Goal: Task Accomplishment & Management: Manage account settings

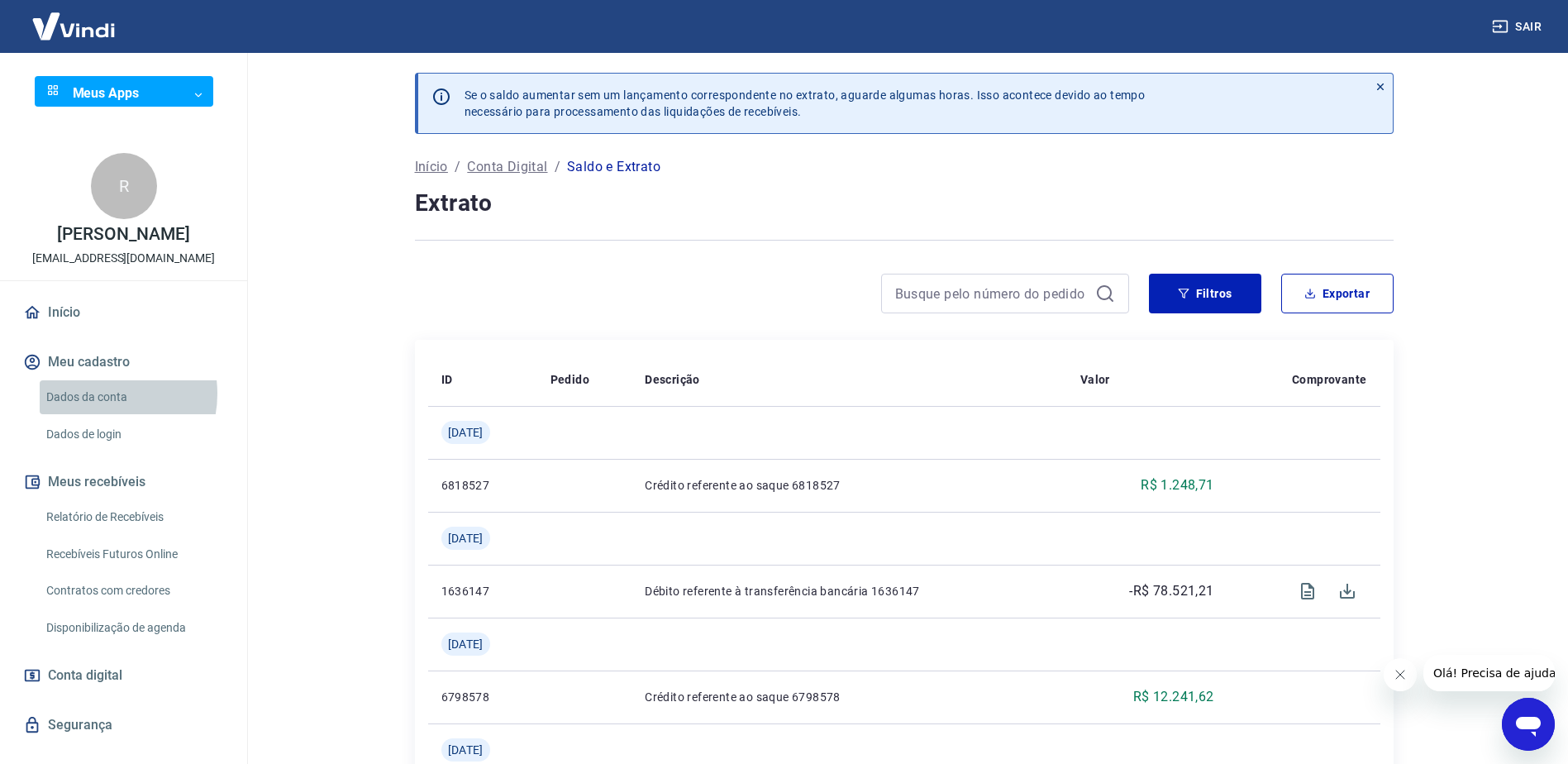
click at [96, 411] on link "Dados da conta" at bounding box center [134, 397] width 188 height 34
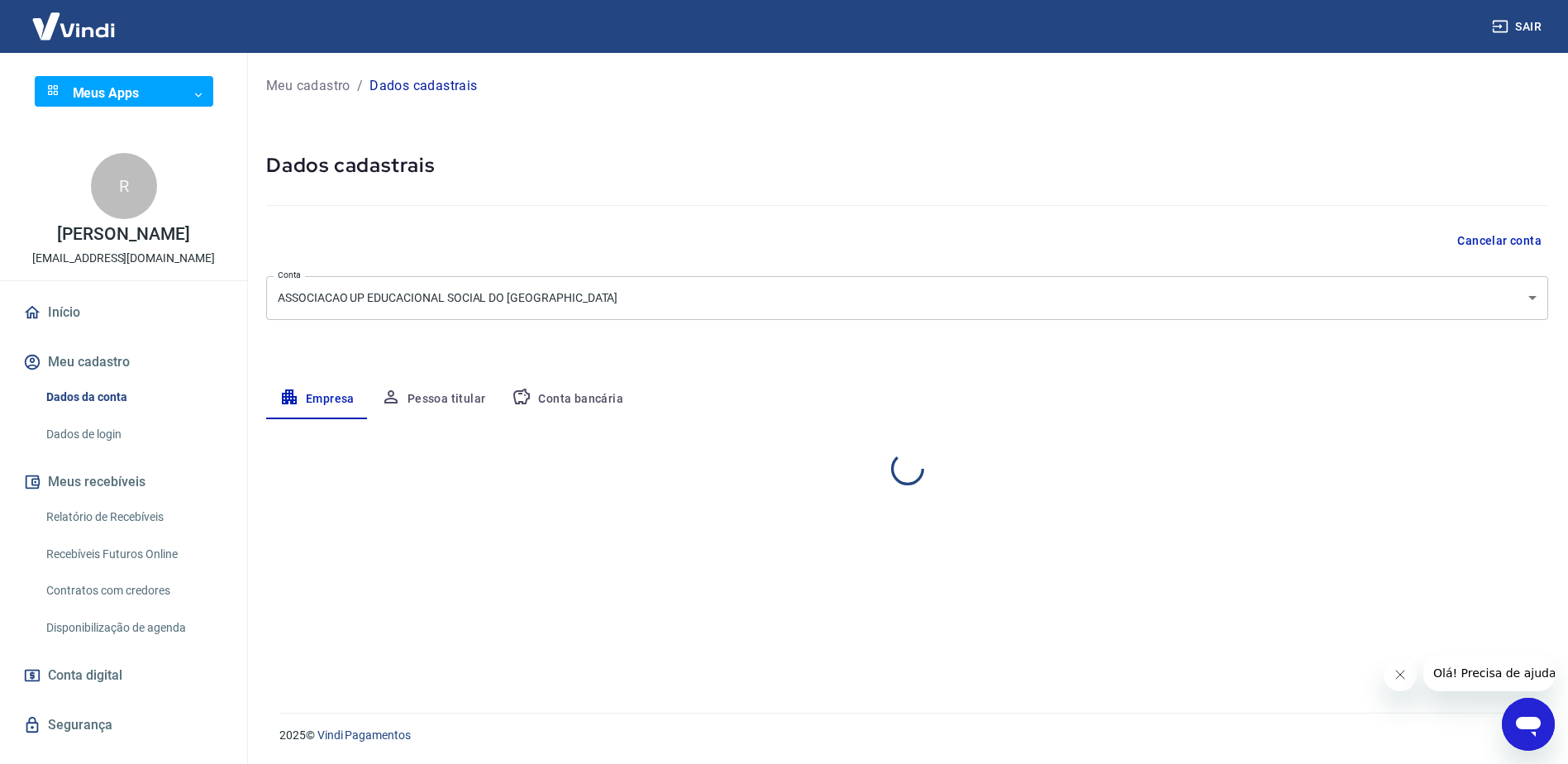
select select "MT"
select select "business"
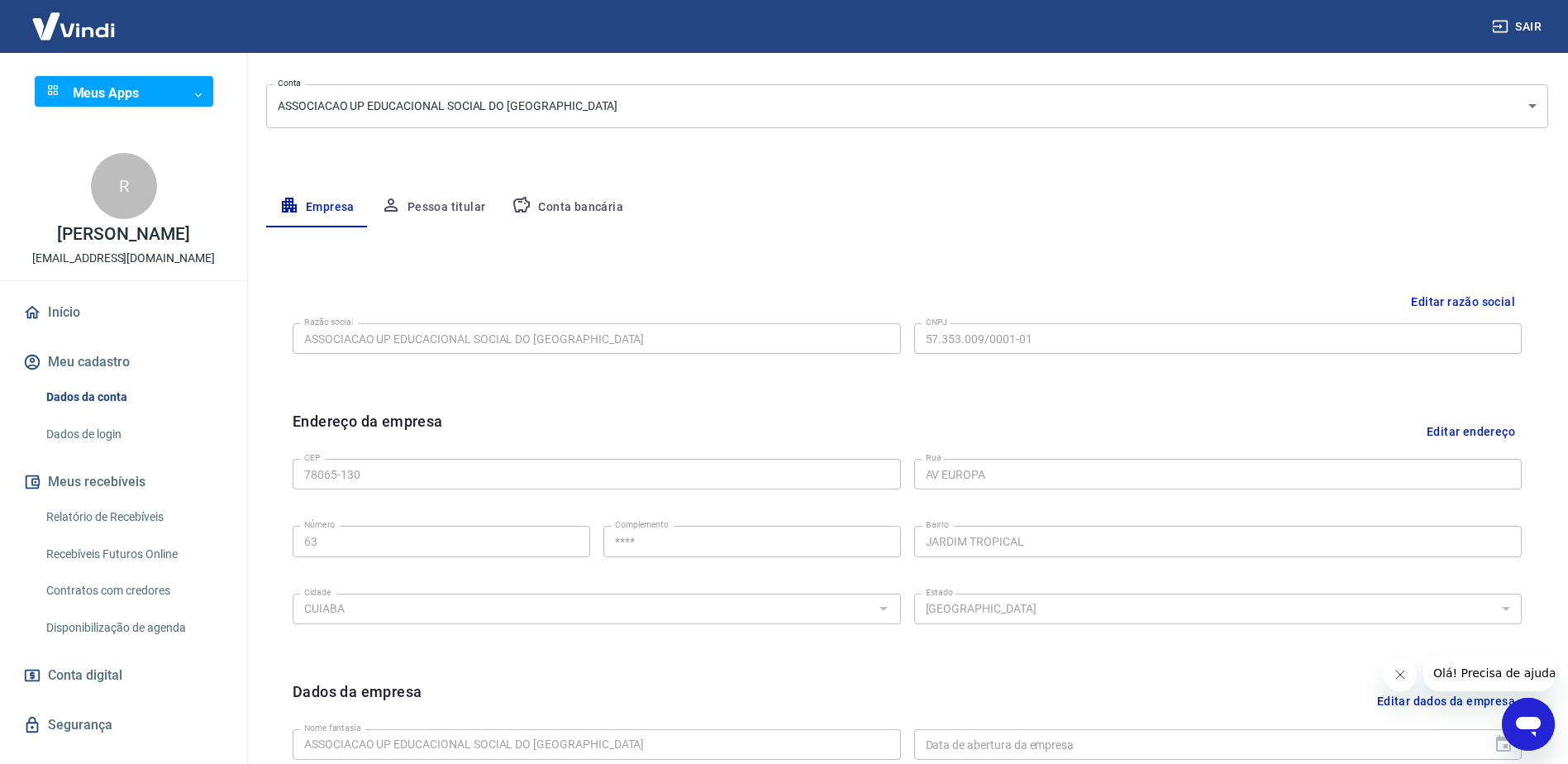
scroll to position [331, 0]
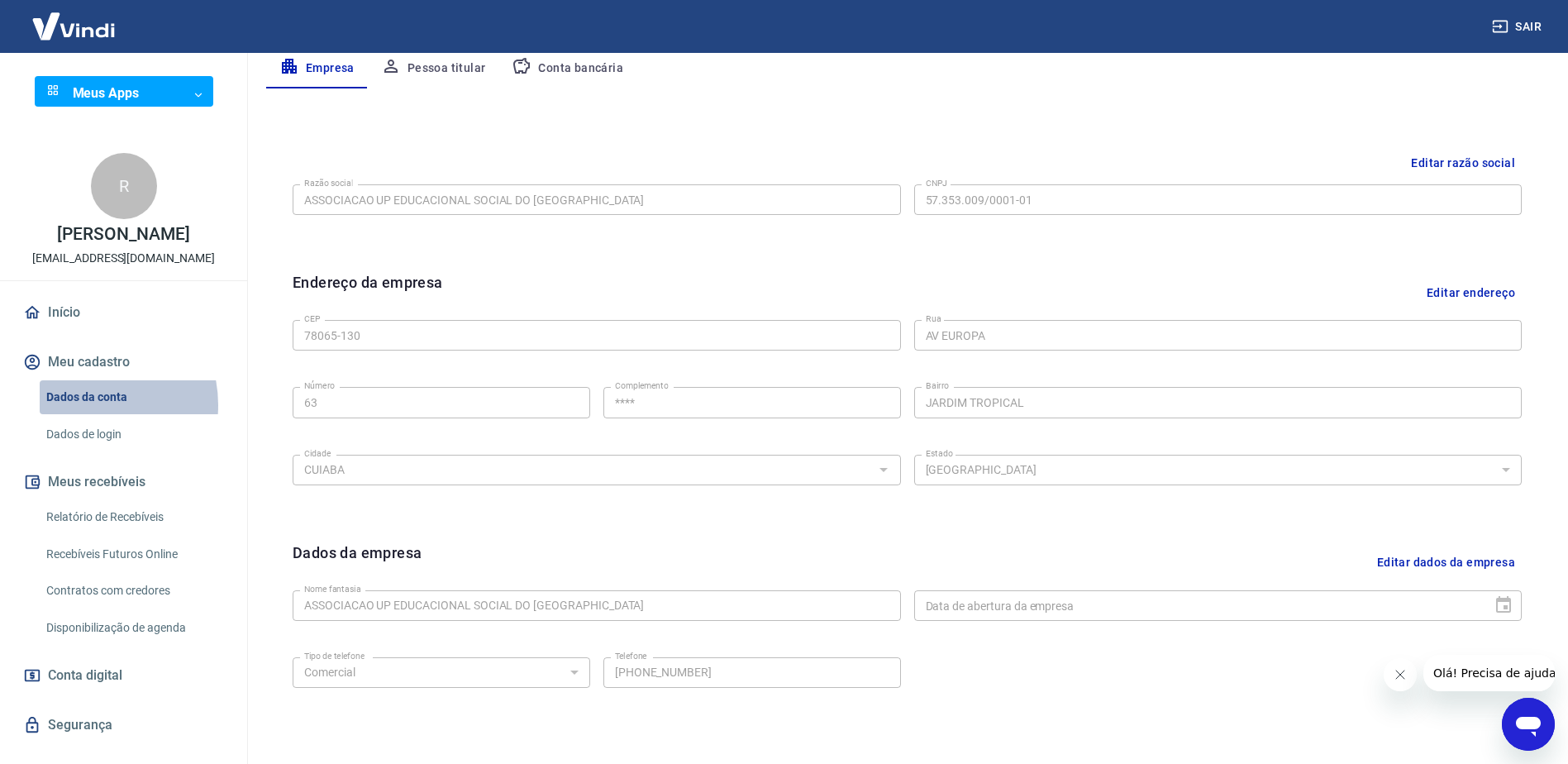
click at [82, 414] on link "Dados da conta" at bounding box center [134, 397] width 188 height 34
click at [77, 451] on link "Dados de login" at bounding box center [134, 434] width 188 height 34
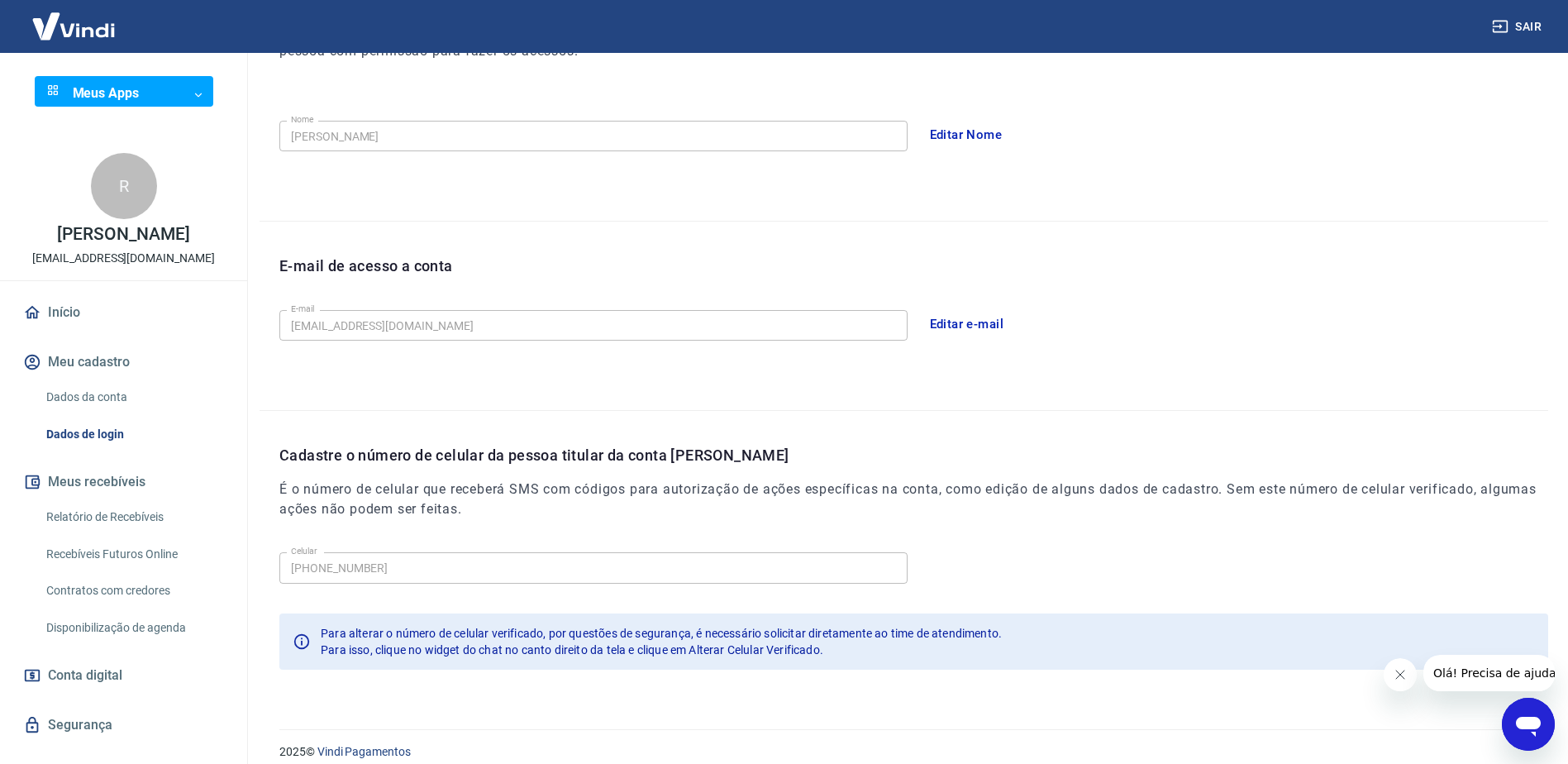
scroll to position [295, 0]
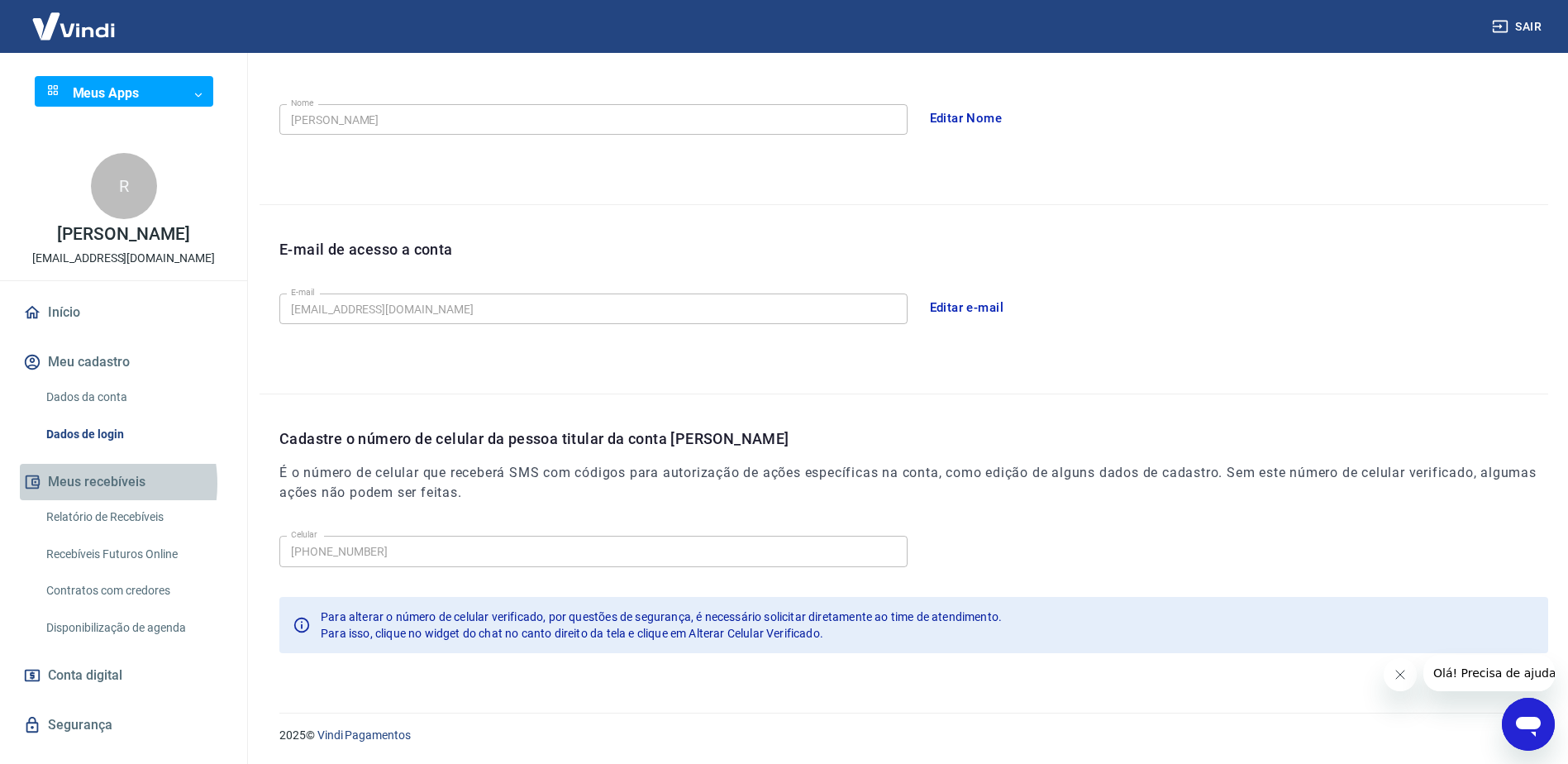
click at [76, 500] on button "Meus recebíveis" at bounding box center [123, 482] width 208 height 36
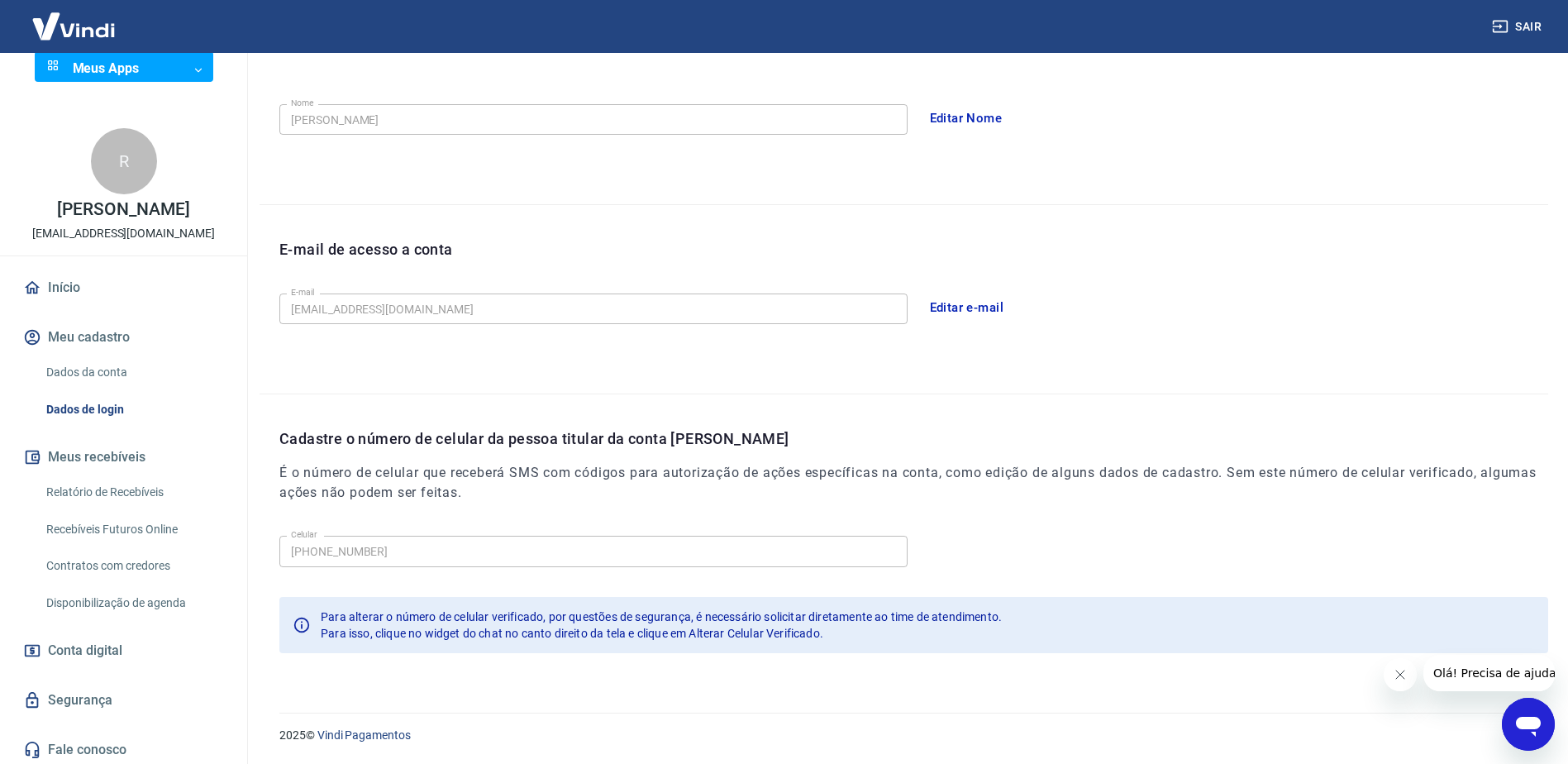
scroll to position [46, 0]
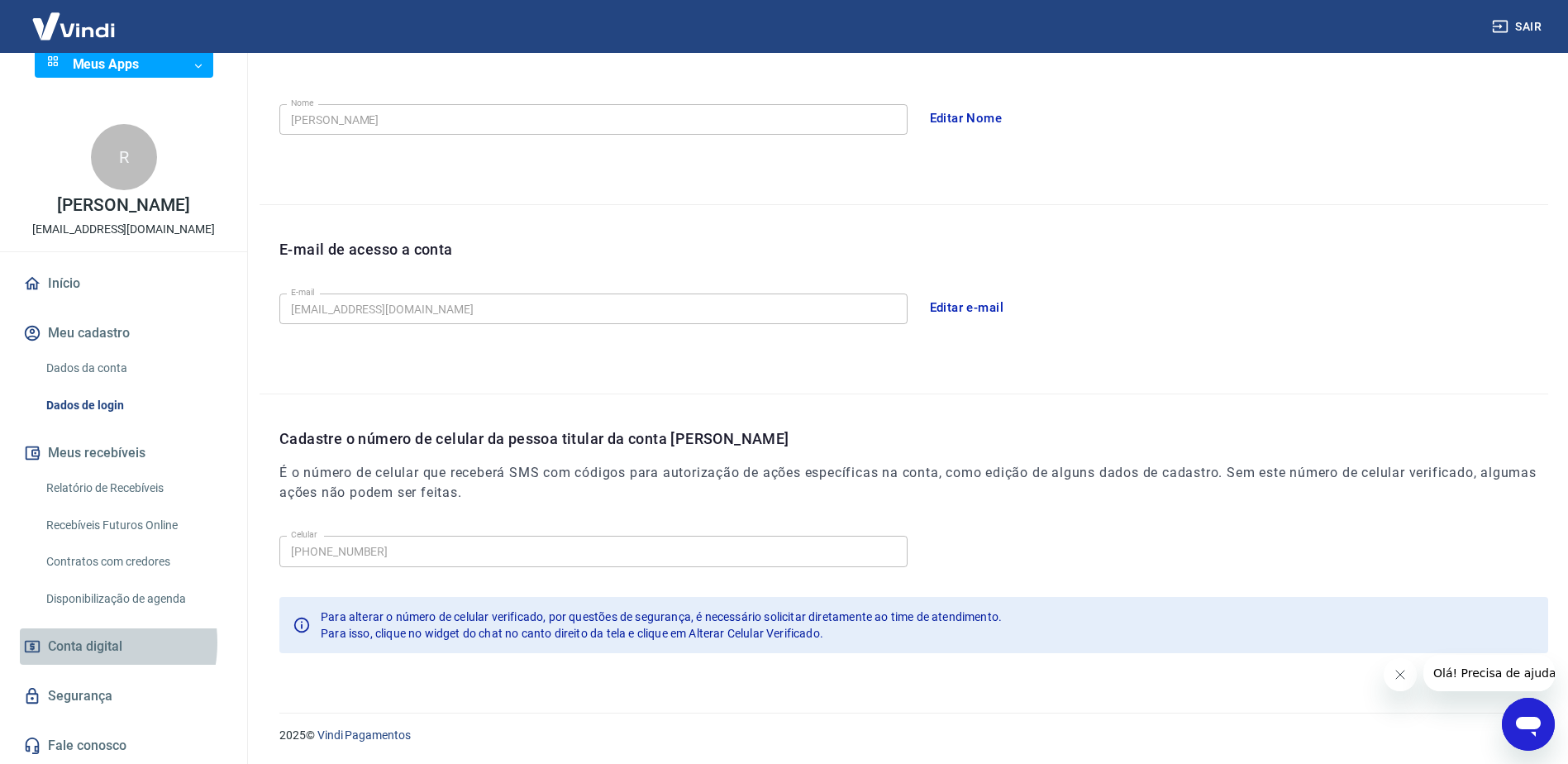
click at [76, 642] on span "Conta digital" at bounding box center [85, 646] width 75 height 23
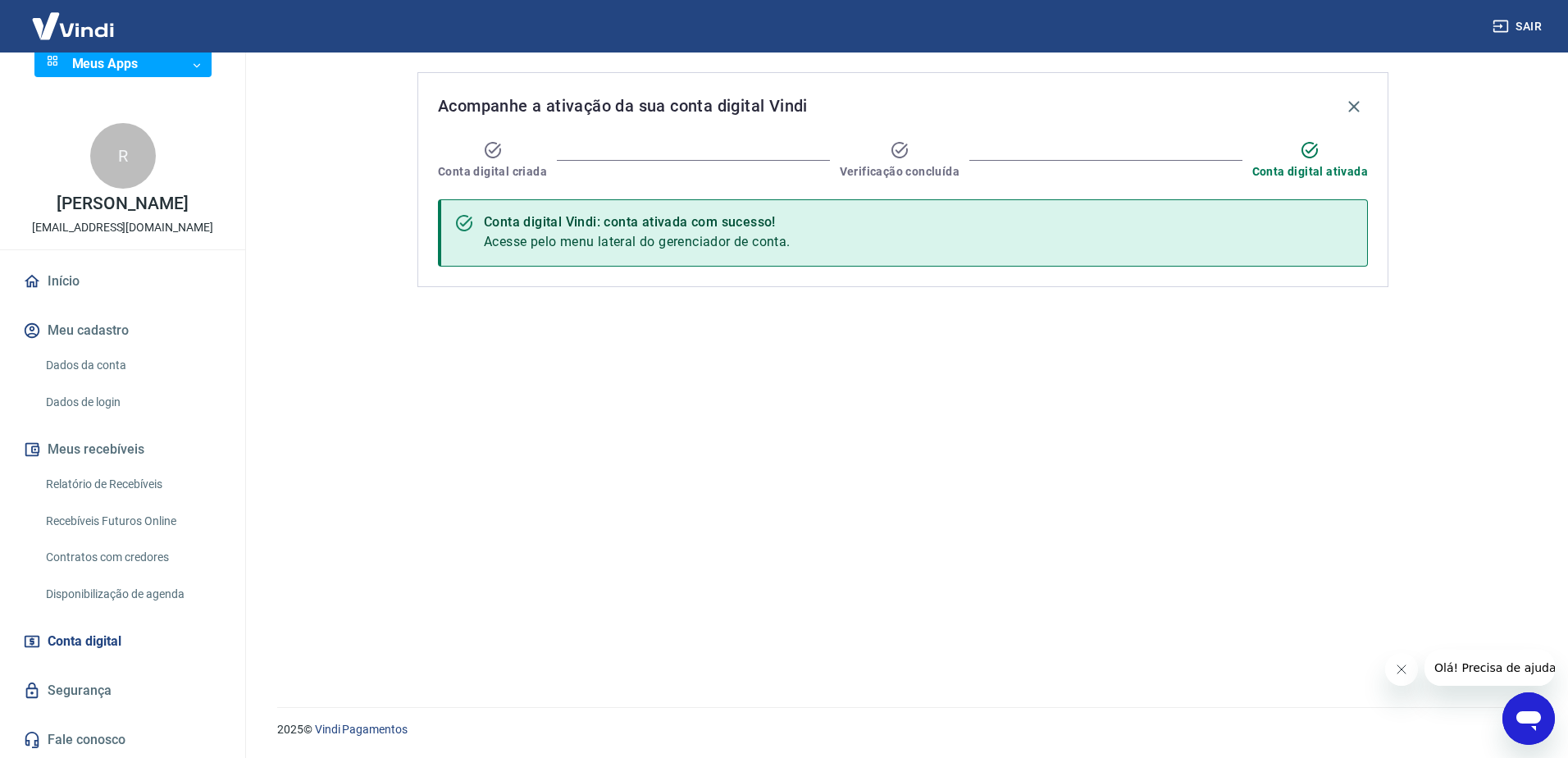
click at [1526, 26] on button "Sair" at bounding box center [1519, 26] width 59 height 30
